Goal: Find specific page/section: Find specific page/section

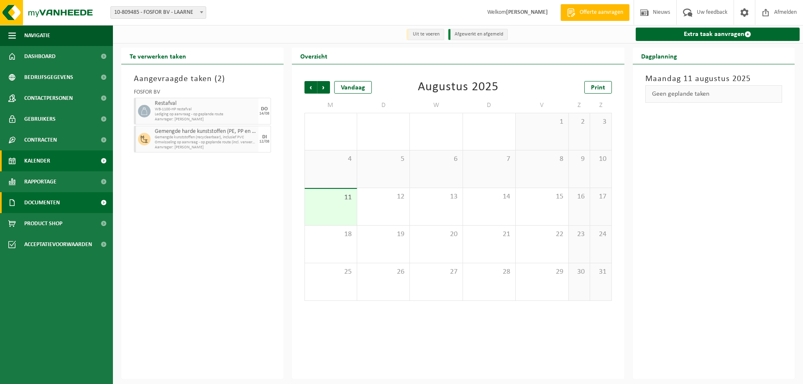
click at [37, 194] on span "Documenten" at bounding box center [42, 202] width 36 height 21
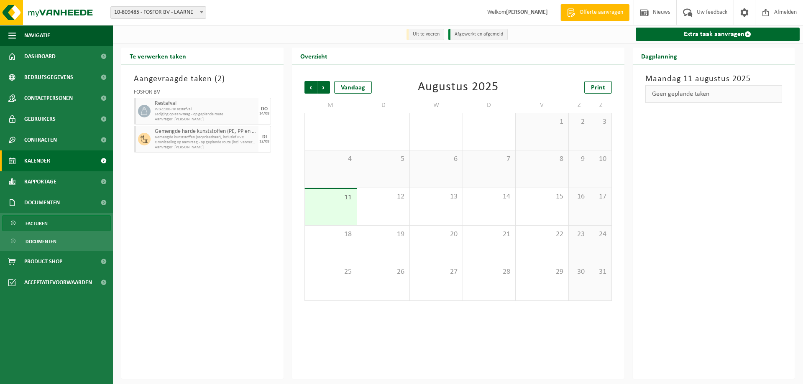
click at [40, 225] on span "Facturen" at bounding box center [37, 224] width 22 height 16
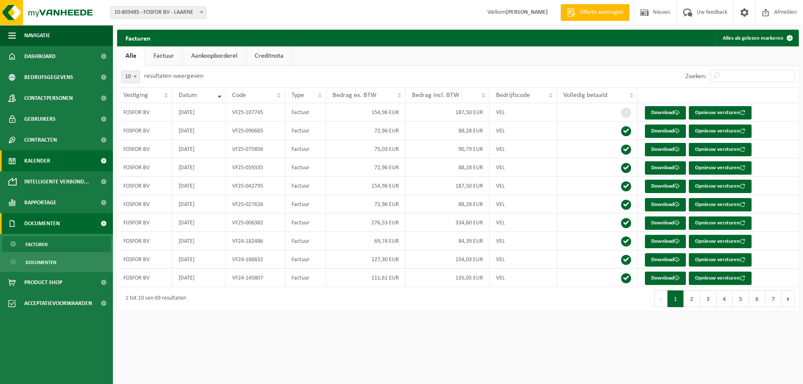
click at [36, 161] on span "Kalender" at bounding box center [37, 161] width 26 height 21
